Goal: Task Accomplishment & Management: Use online tool/utility

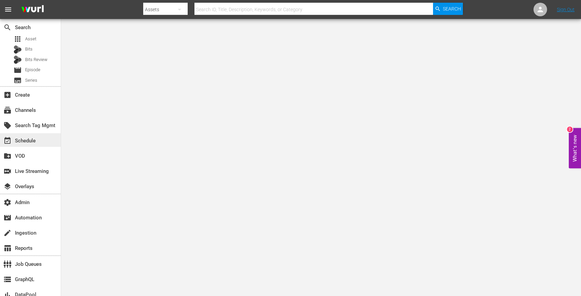
click at [26, 145] on div "event_available Schedule" at bounding box center [30, 140] width 61 height 14
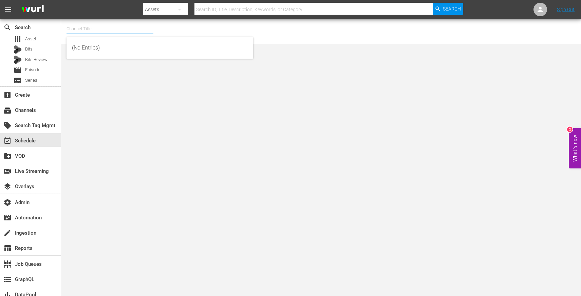
click at [80, 32] on input "text" at bounding box center [109, 29] width 87 height 16
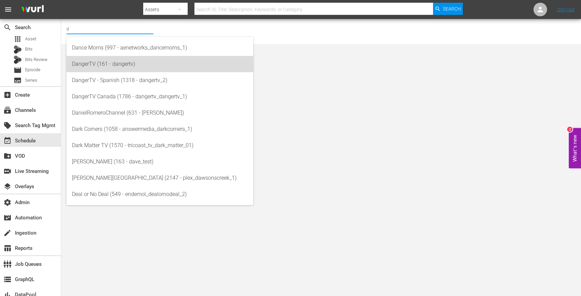
click at [91, 56] on div "DangerTV (161 - dangertv)" at bounding box center [160, 64] width 176 height 16
type input "DangerTV (161 - dangertv)"
